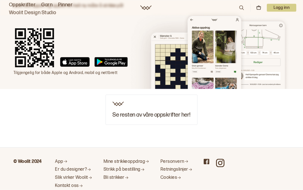
scroll to position [1048, 0]
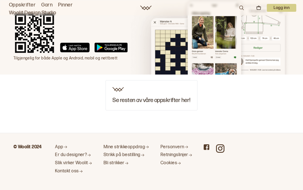
click at [138, 97] on h3 "Se resten av våre oppskrifter her!" at bounding box center [152, 100] width 78 height 6
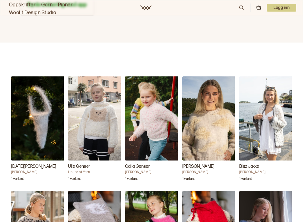
scroll to position [507, 0]
click at [255, 170] on h4 "[PERSON_NAME]" at bounding box center [268, 172] width 56 height 4
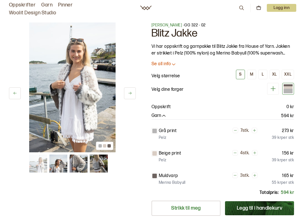
click at [253, 76] on div "M" at bounding box center [251, 74] width 3 height 5
